Goal: Task Accomplishment & Management: Use online tool/utility

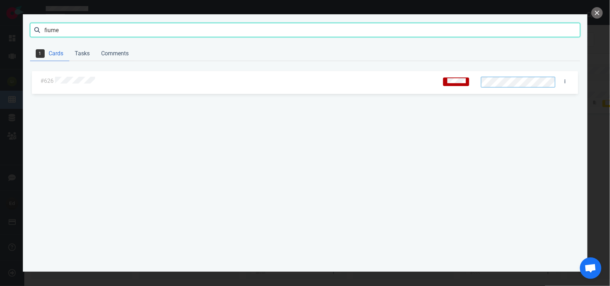
click at [49, 31] on input "fiume" at bounding box center [305, 30] width 550 height 14
type input "[PERSON_NAME]"
click button "Search" at bounding box center [0, 0] width 0 height 0
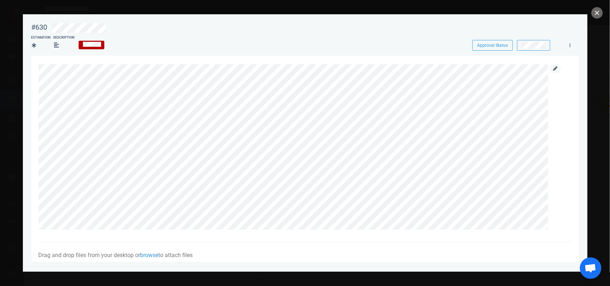
click at [553, 70] on icon at bounding box center [555, 68] width 4 height 4
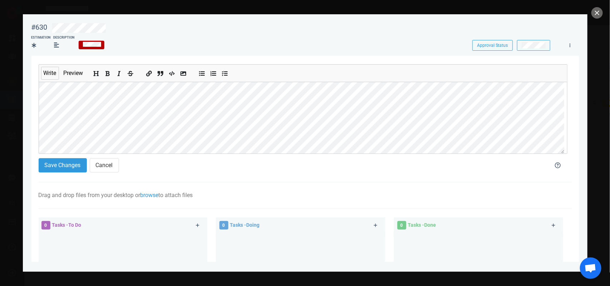
scroll to position [96, 0]
click at [108, 75] on icon "Add bold text" at bounding box center [108, 74] width 6 height 6
click at [51, 171] on button "Save Changes" at bounding box center [63, 165] width 48 height 14
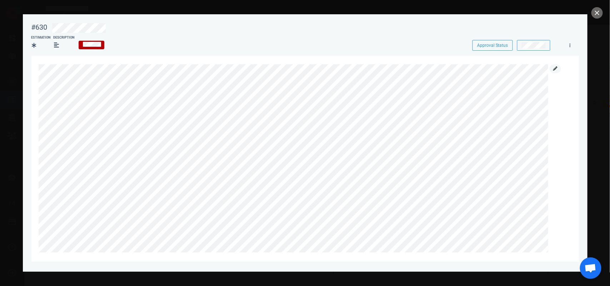
click at [557, 68] on link at bounding box center [554, 68] width 11 height 9
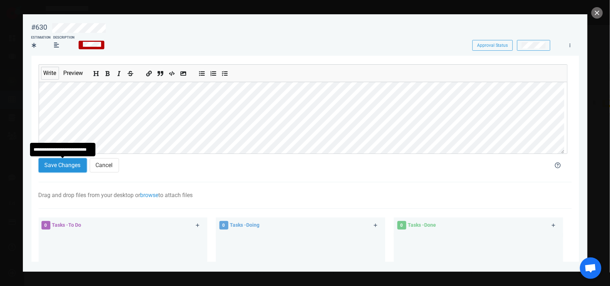
click at [76, 167] on button "Save Changes" at bounding box center [63, 165] width 48 height 14
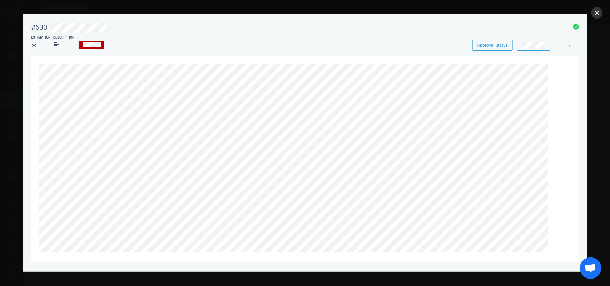
click at [600, 13] on button "close" at bounding box center [596, 12] width 11 height 11
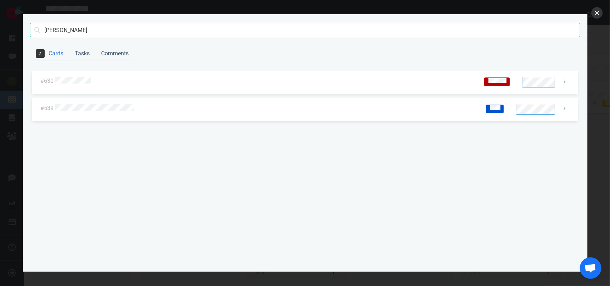
click at [594, 16] on button "close" at bounding box center [596, 12] width 11 height 11
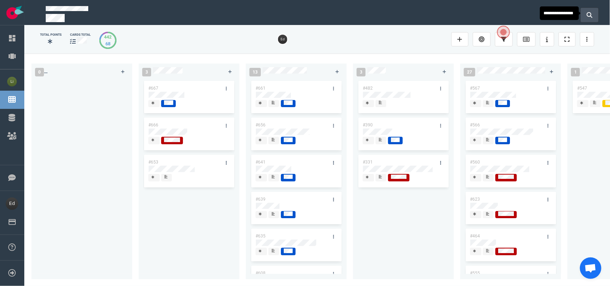
click at [596, 15] on button at bounding box center [589, 15] width 18 height 14
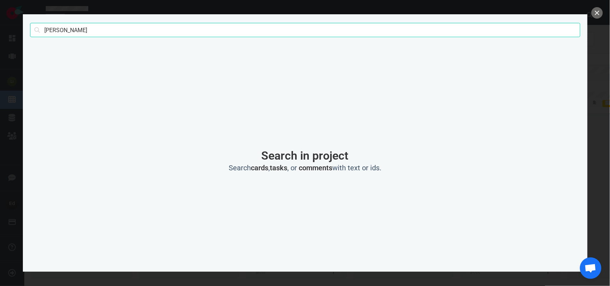
click at [47, 29] on input "[PERSON_NAME]" at bounding box center [305, 30] width 550 height 14
type input "casse"
click button "Search" at bounding box center [0, 0] width 0 height 0
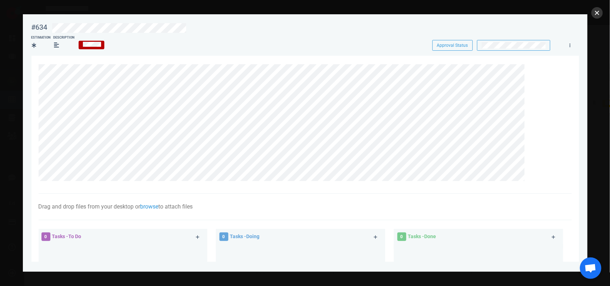
click at [594, 12] on button "close" at bounding box center [596, 12] width 11 height 11
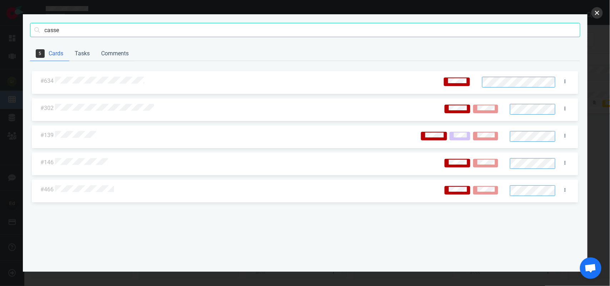
click at [597, 11] on button "close" at bounding box center [596, 12] width 11 height 11
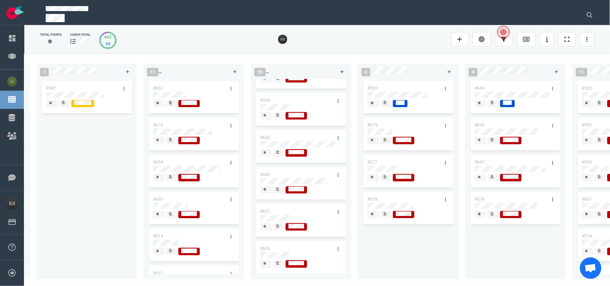
scroll to position [54, 0]
